Goal: Task Accomplishment & Management: Use online tool/utility

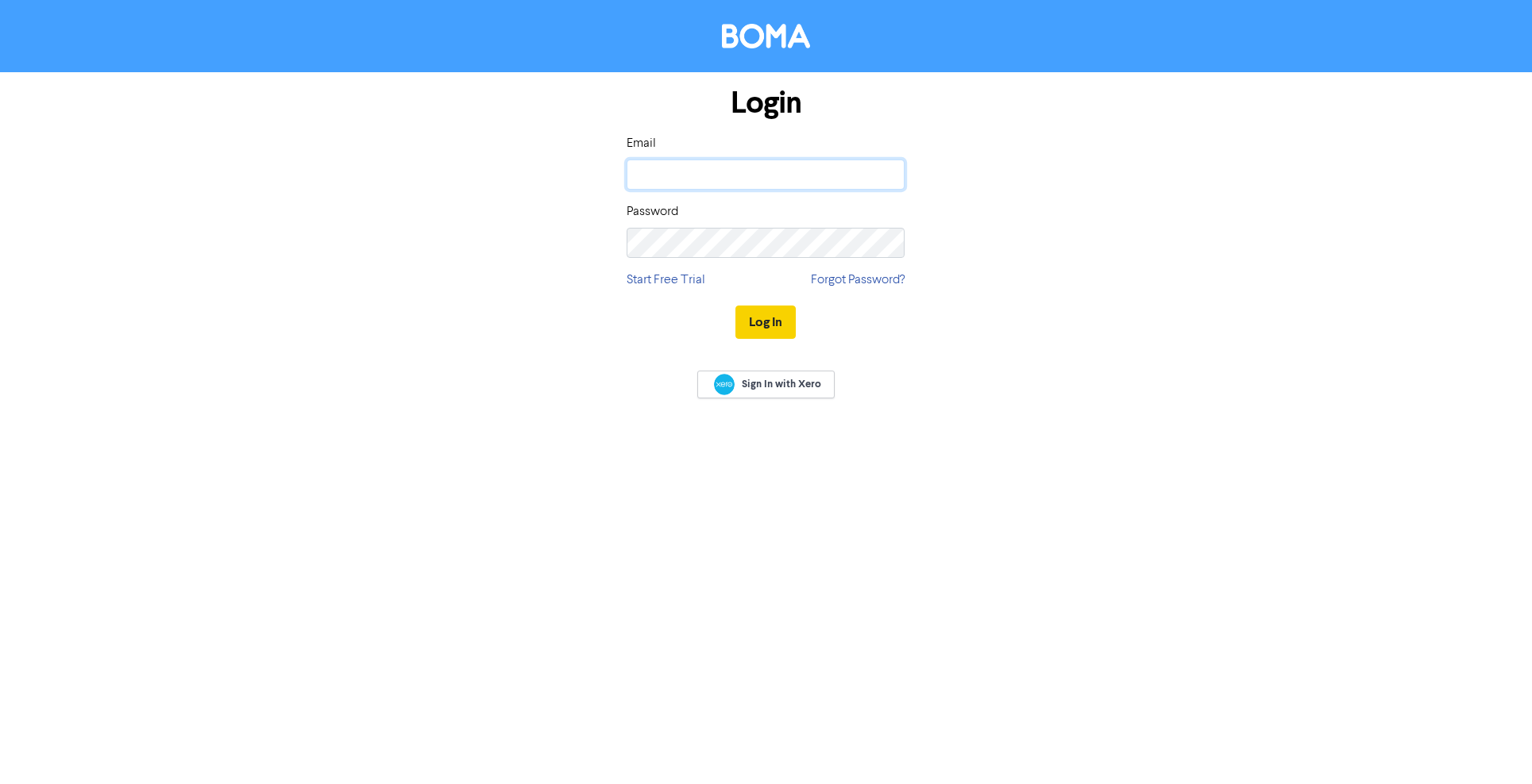
type input "[PERSON_NAME][EMAIL_ADDRESS][DOMAIN_NAME]"
click at [754, 326] on button "Log In" at bounding box center [766, 322] width 60 height 34
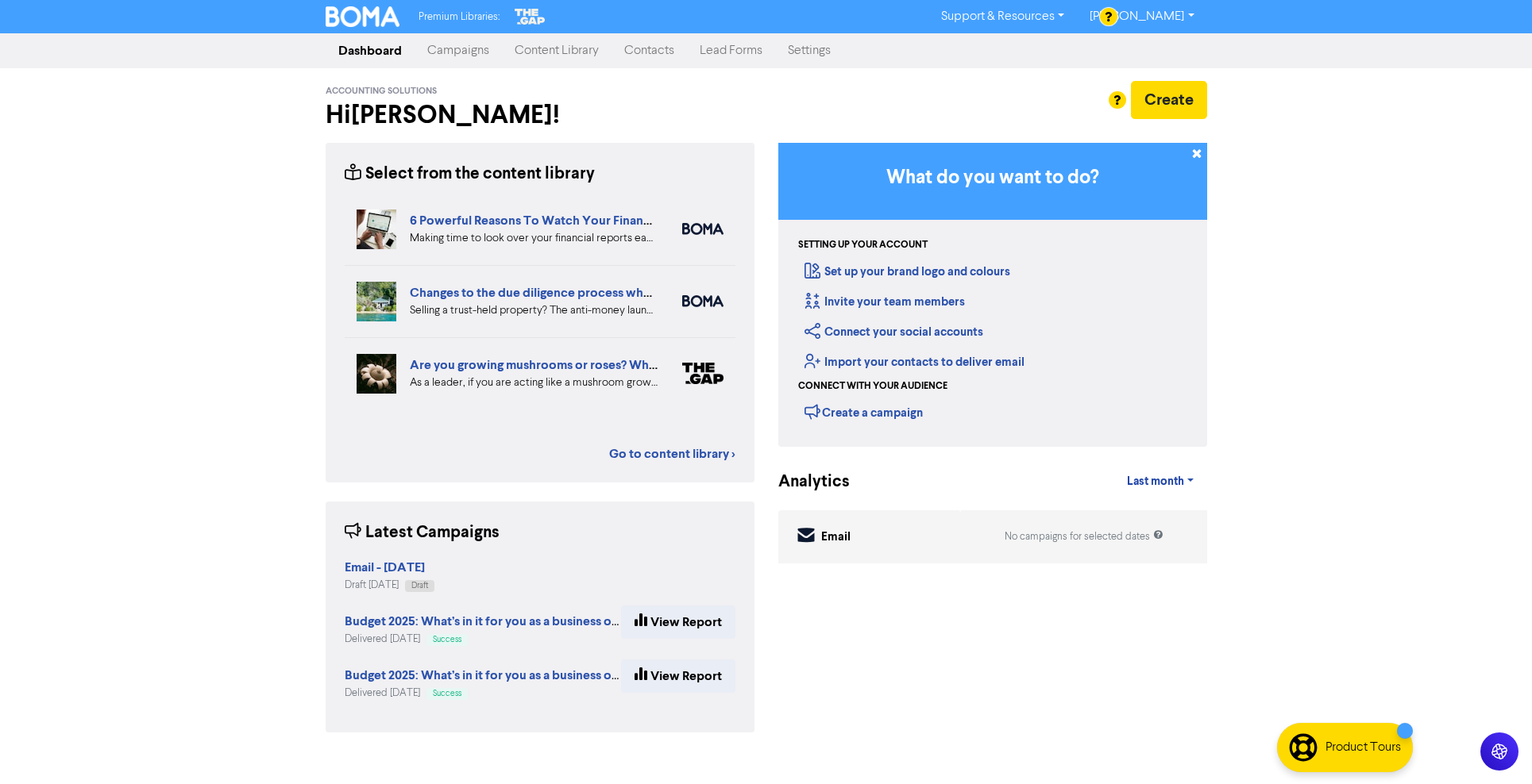
click at [461, 54] on link "Campaigns" at bounding box center [458, 51] width 87 height 32
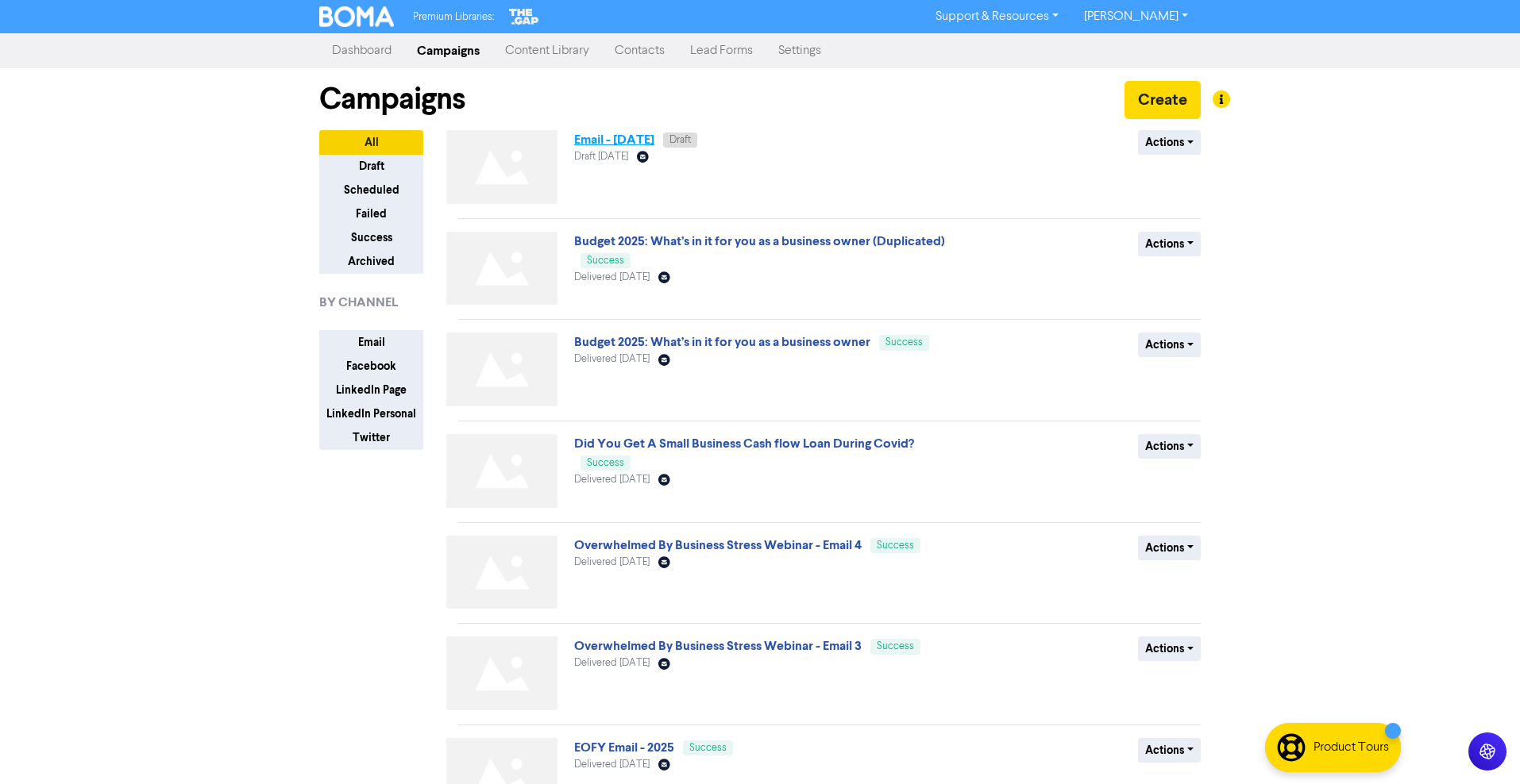
click at [617, 143] on link "Email - [DATE]" at bounding box center [614, 140] width 80 height 16
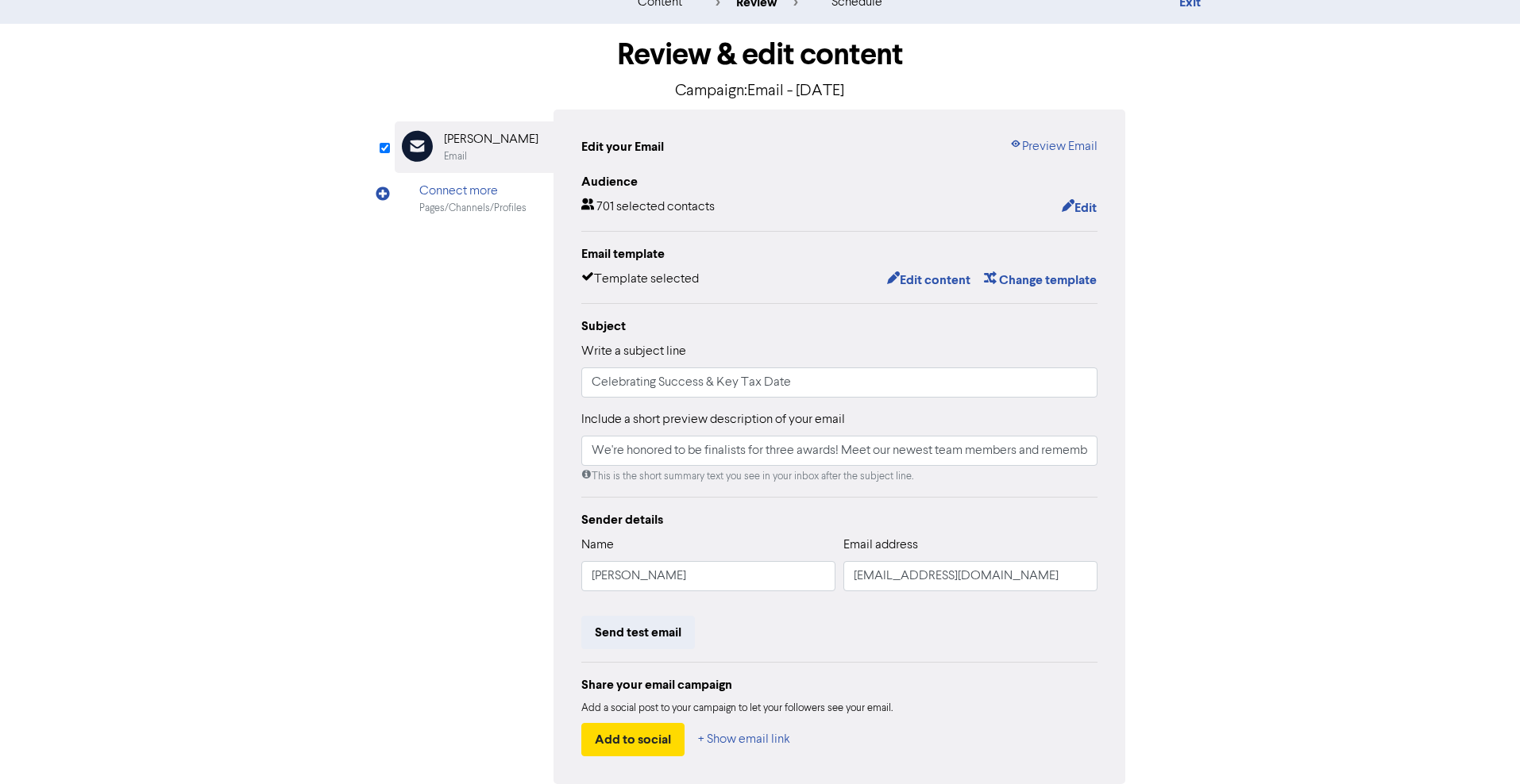
scroll to position [79, 0]
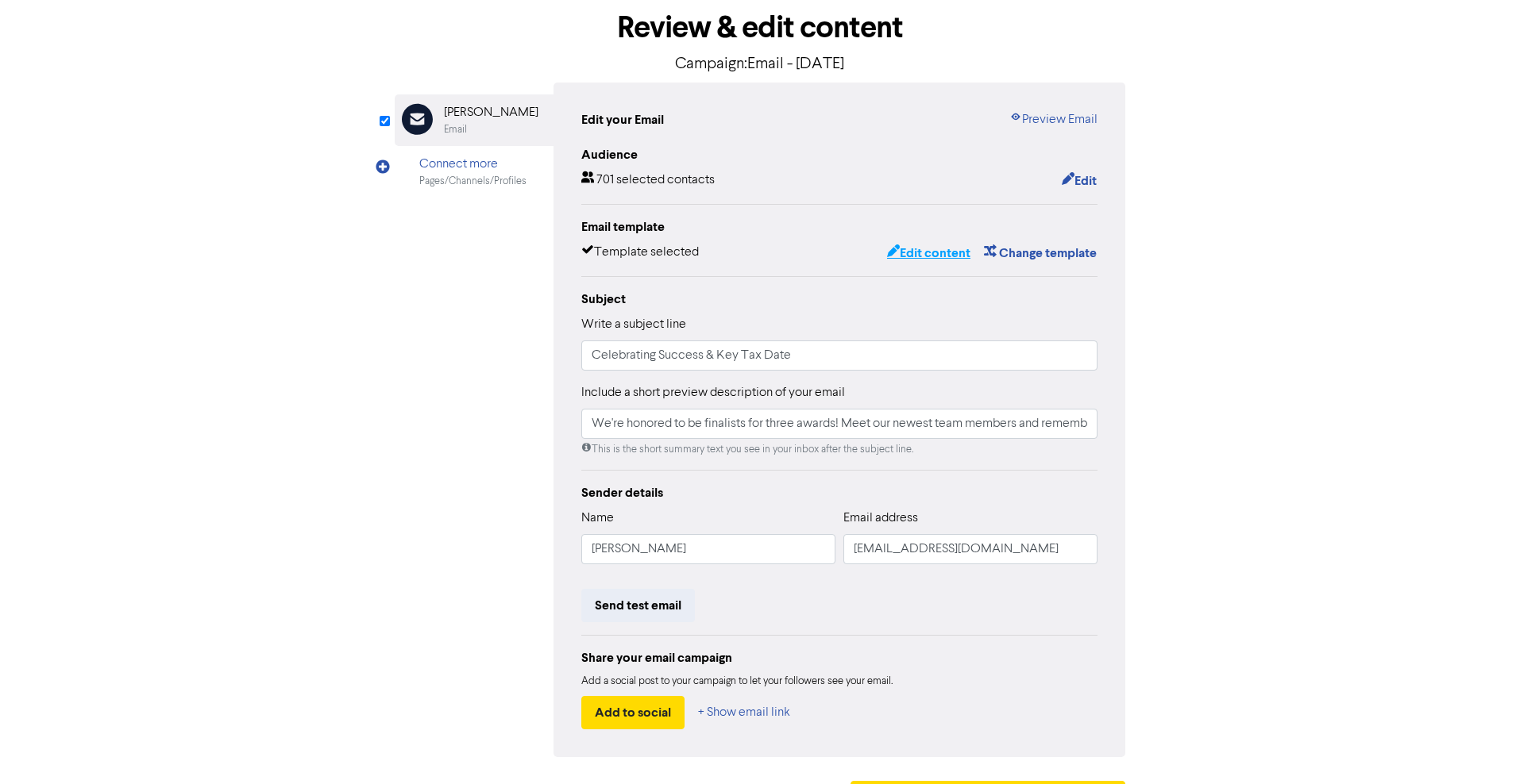
click at [952, 258] on button "Edit content" at bounding box center [929, 253] width 85 height 21
